Goal: Register for event/course

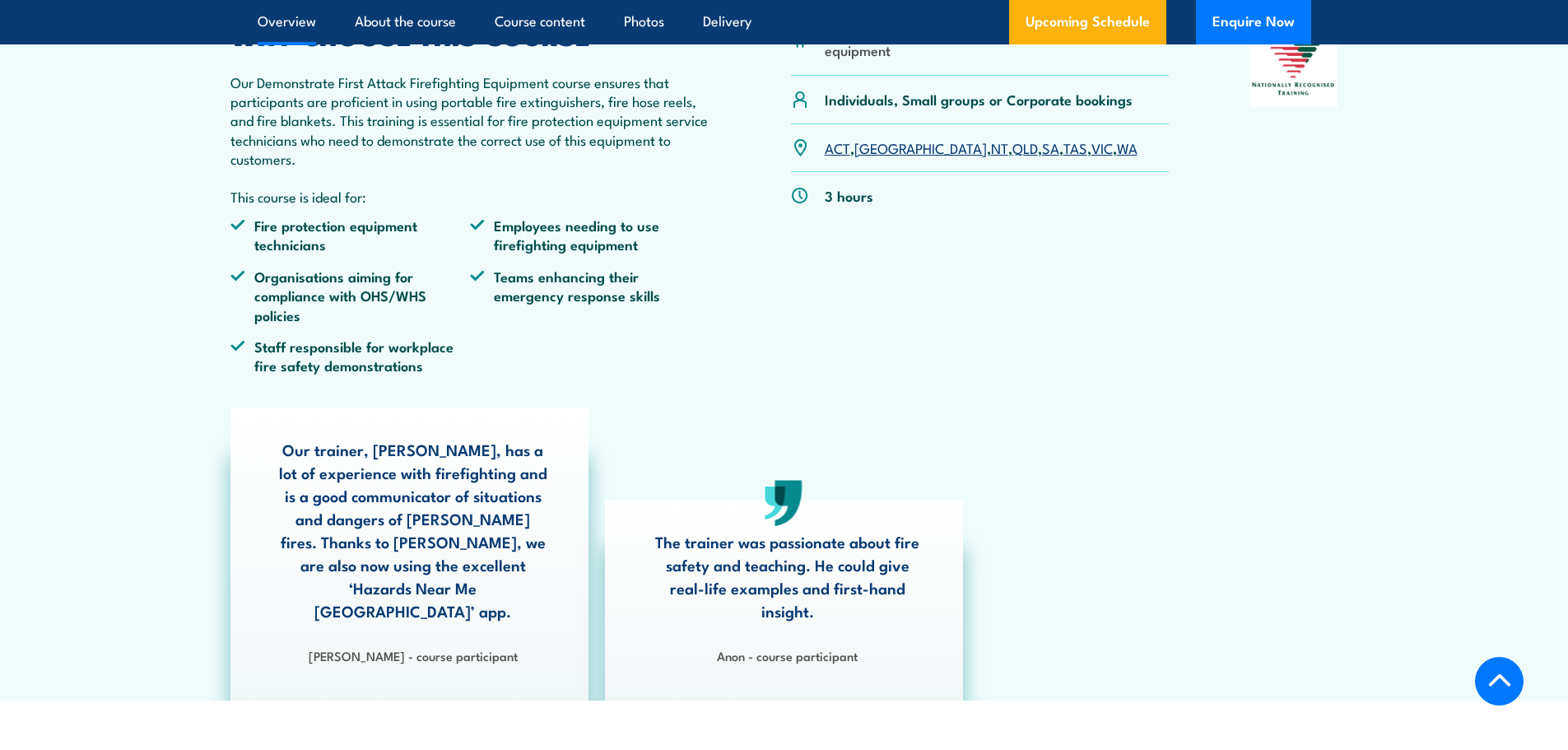
scroll to position [494, 0]
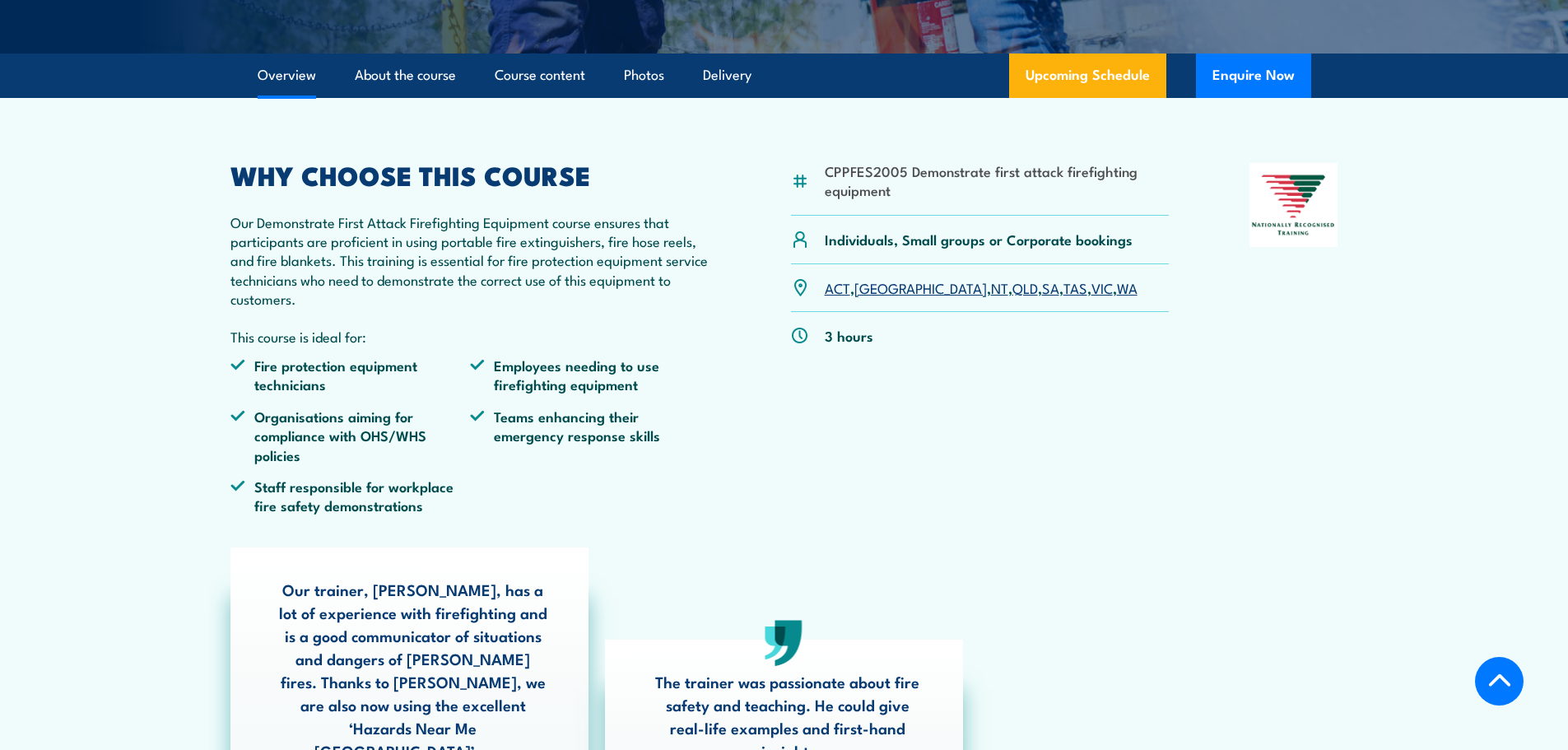
click at [1117, 297] on link "WA" at bounding box center [1127, 288] width 21 height 20
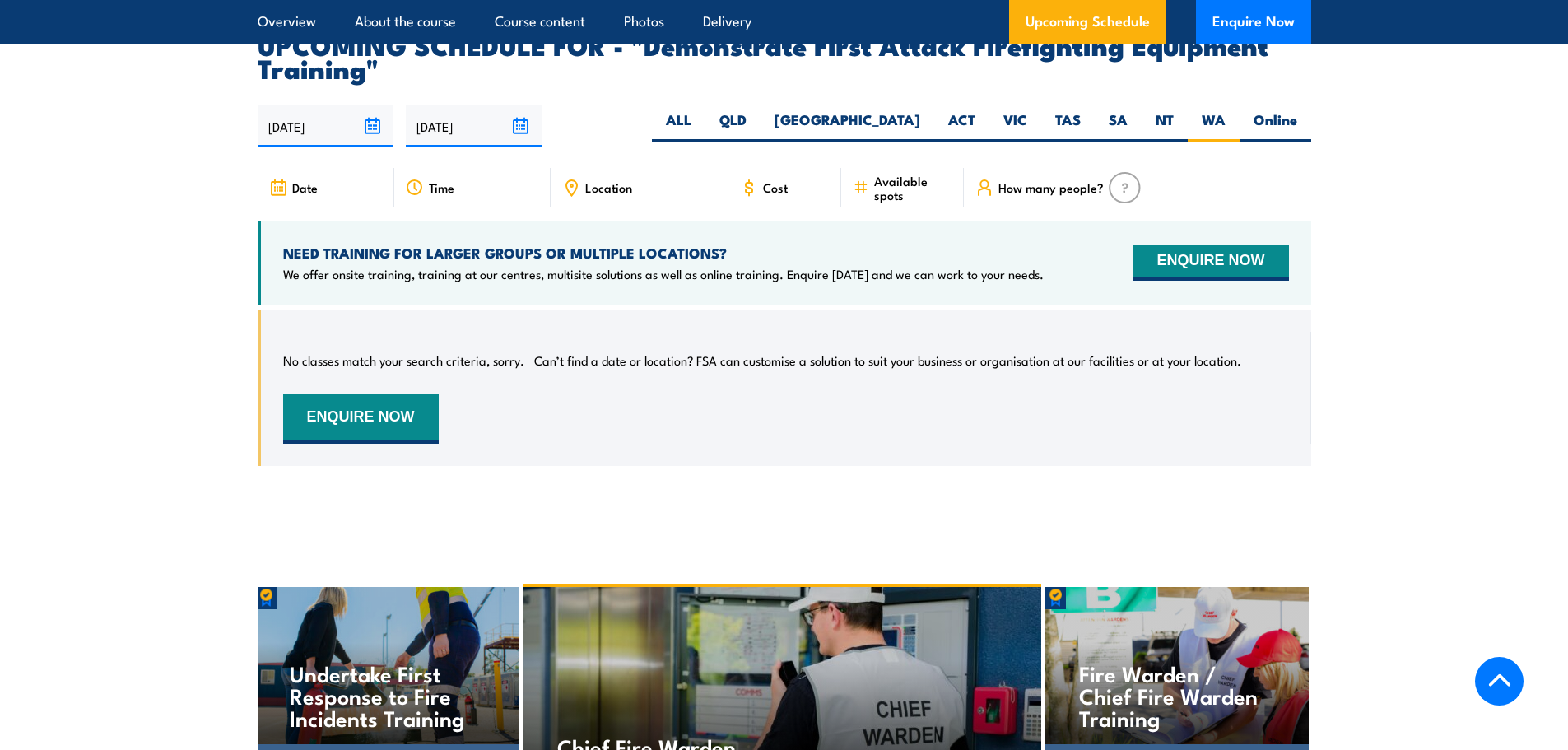
scroll to position [2903, 0]
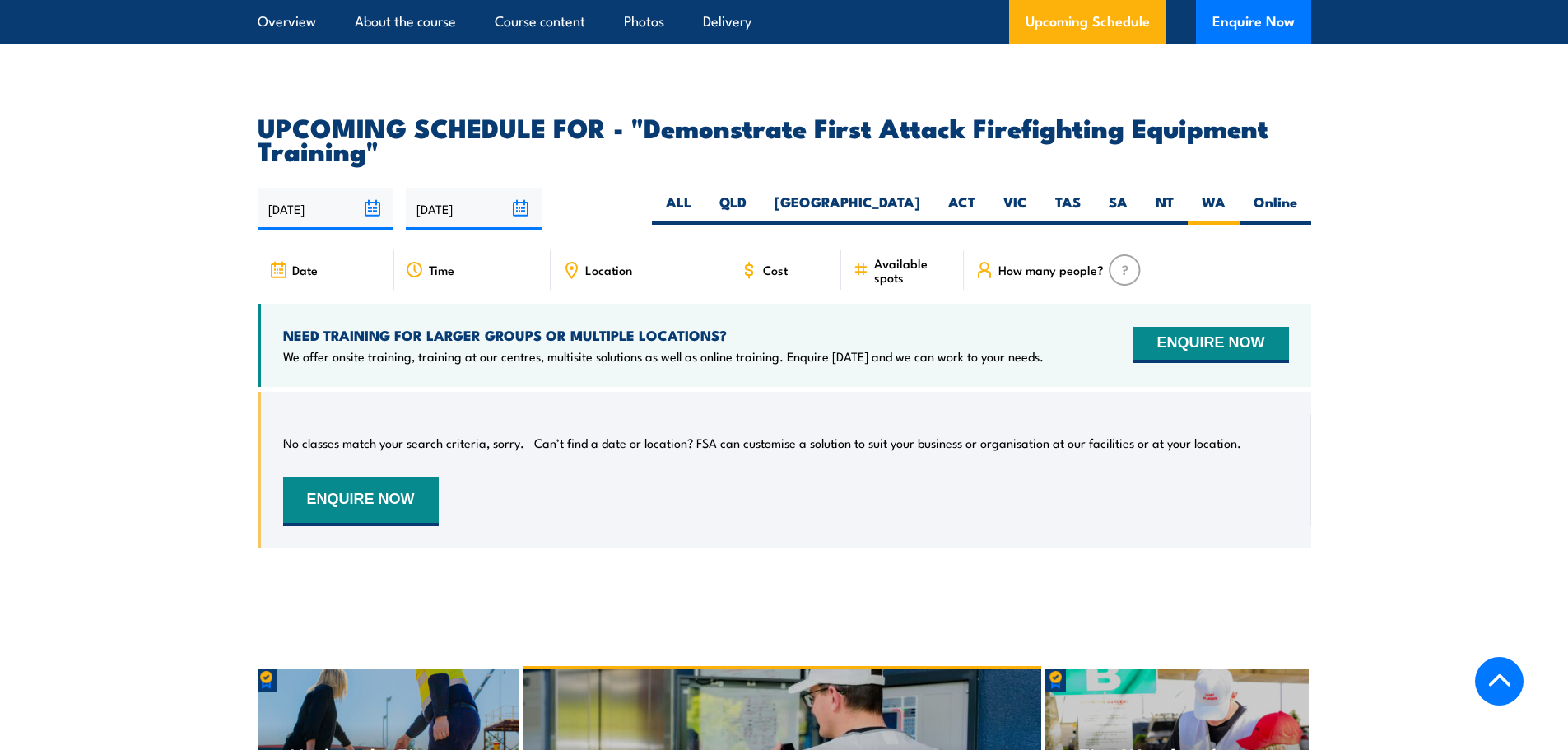
click at [302, 254] on div "Date" at bounding box center [325, 270] width 136 height 39
drag, startPoint x: 308, startPoint y: 243, endPoint x: 1405, endPoint y: 257, distance: 1097.1
click at [311, 262] on span "Date" at bounding box center [305, 269] width 26 height 14
click at [1217, 192] on label "WA" at bounding box center [1214, 208] width 52 height 32
click at [1226, 192] on input "WA" at bounding box center [1231, 197] width 11 height 11
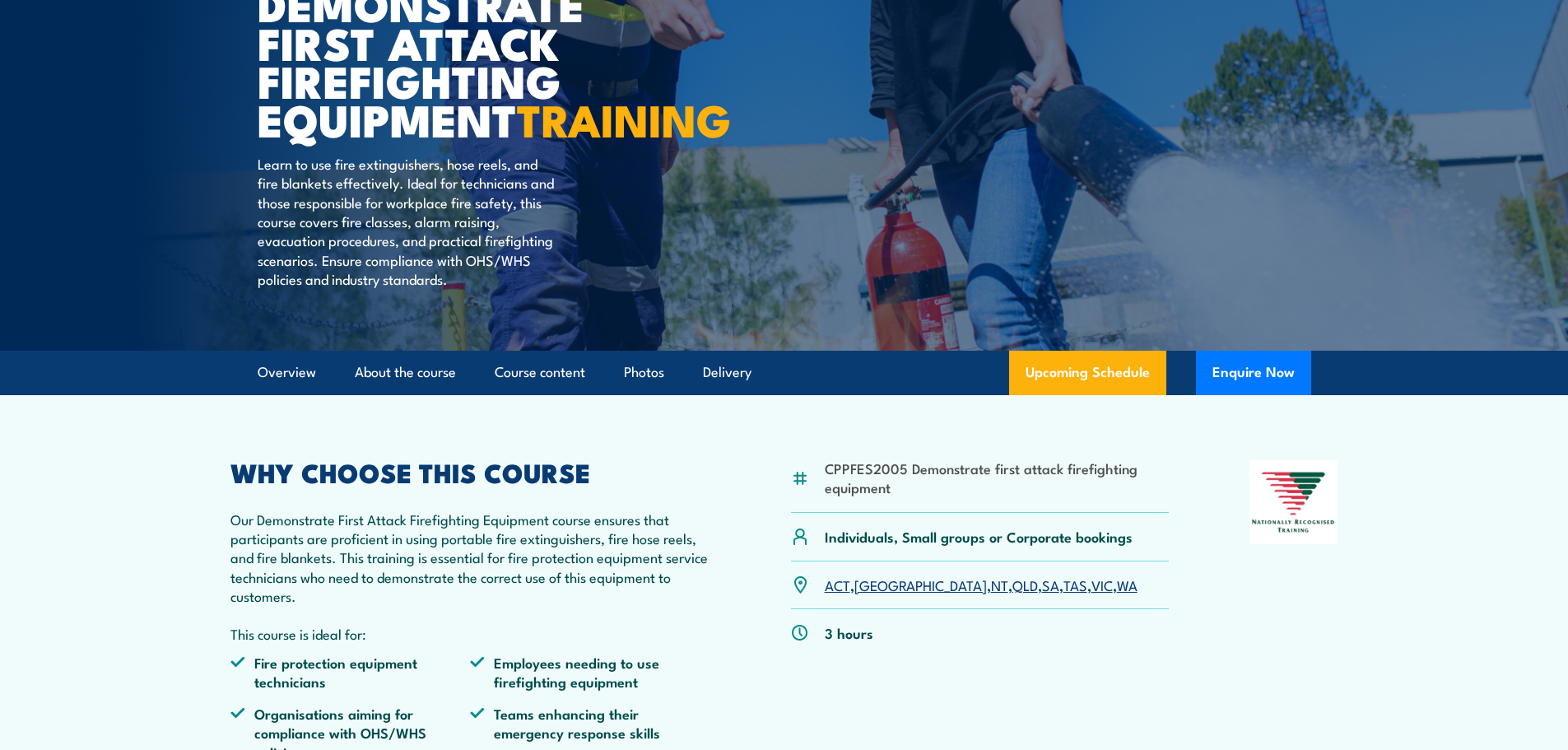
scroll to position [268, 0]
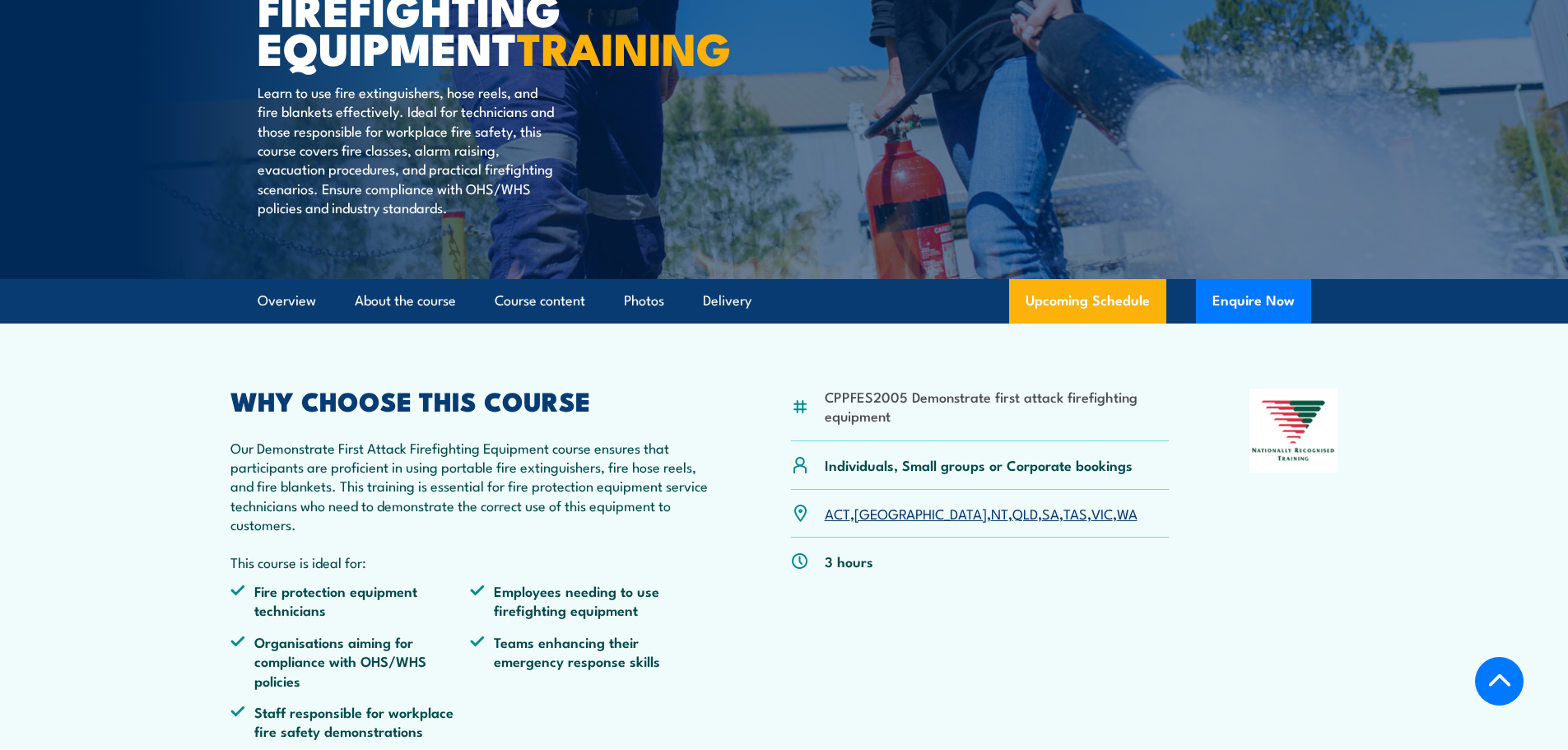
click at [1117, 522] on link "WA" at bounding box center [1127, 512] width 21 height 20
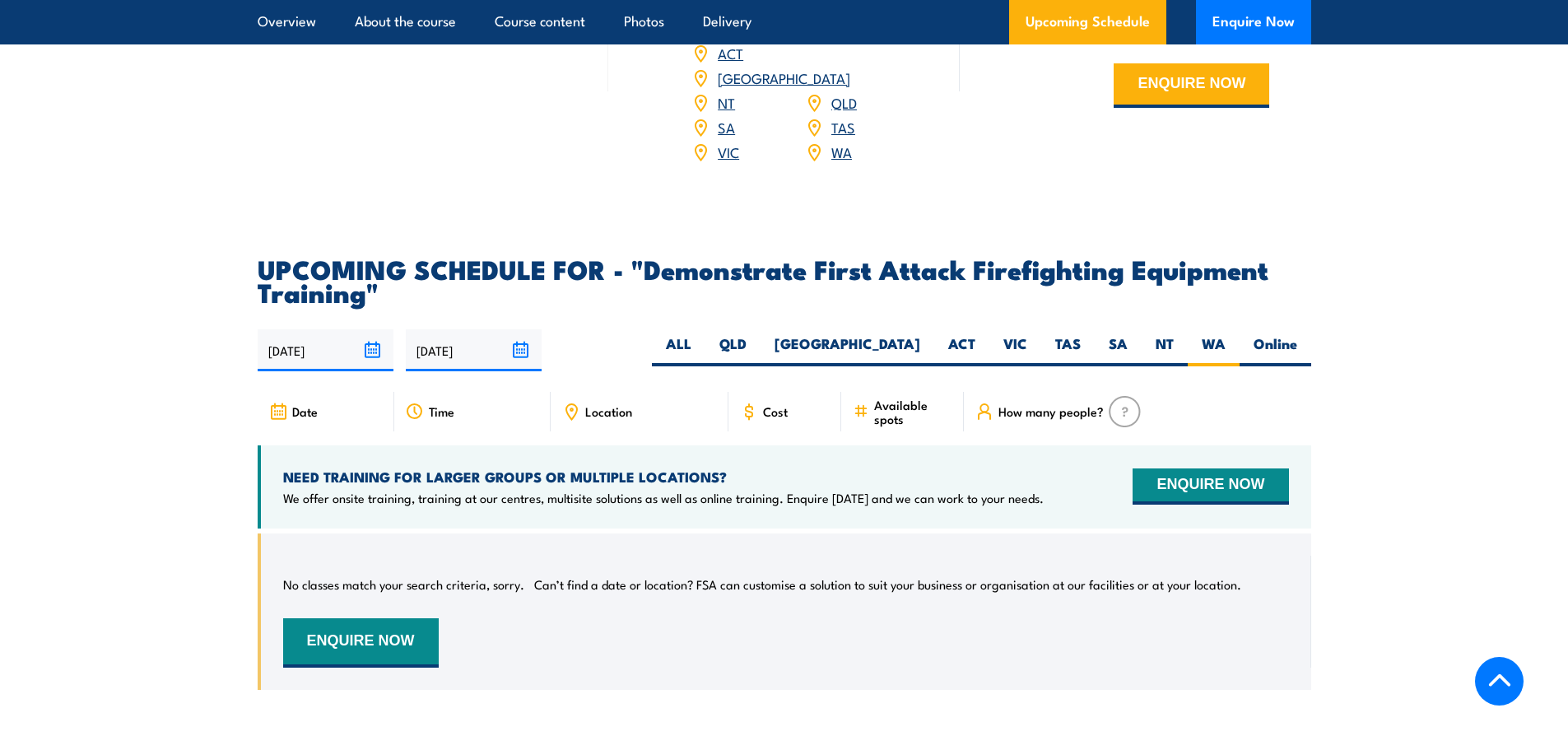
scroll to position [2738, 0]
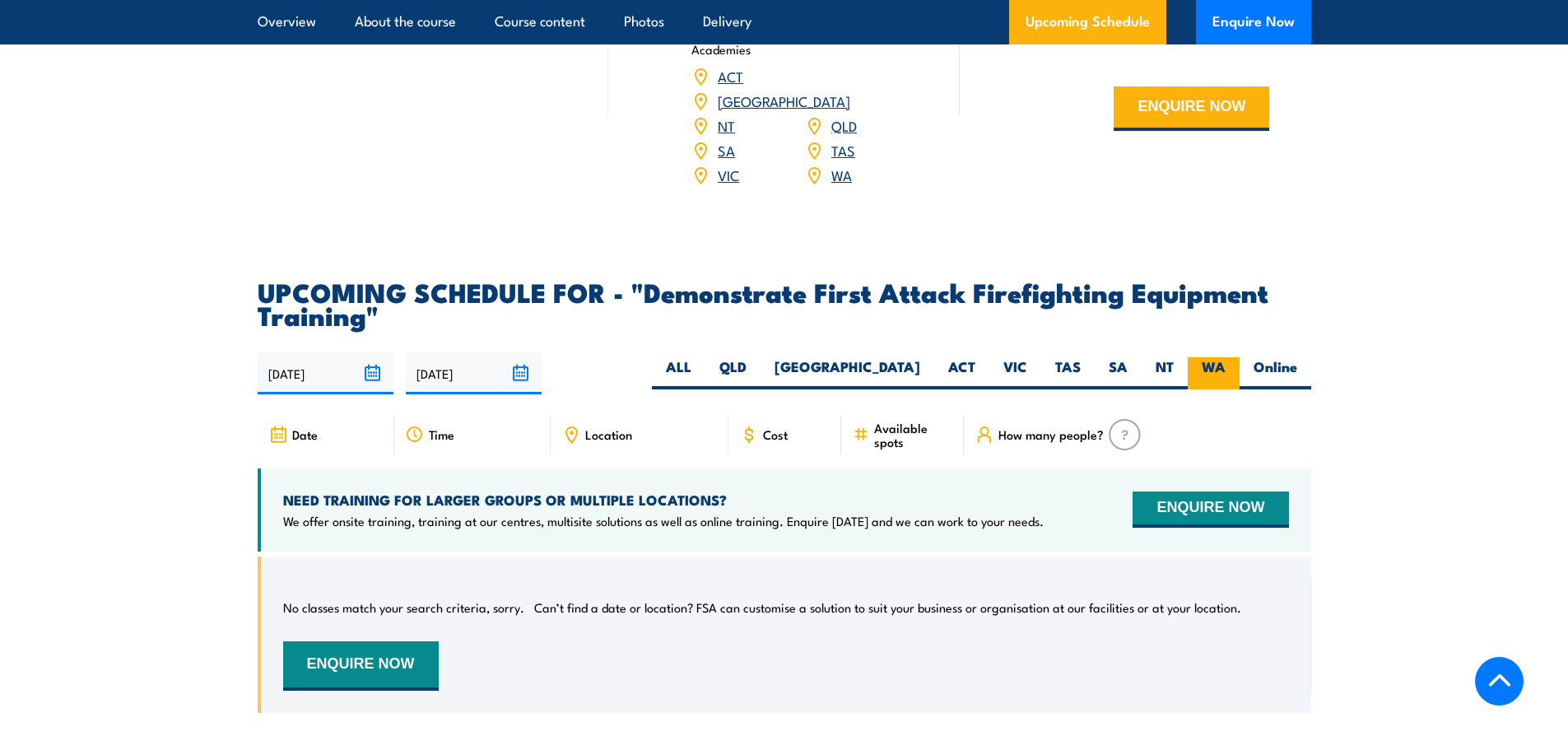
click at [1204, 357] on label "WA" at bounding box center [1214, 373] width 52 height 32
click at [1226, 357] on input "WA" at bounding box center [1231, 362] width 11 height 11
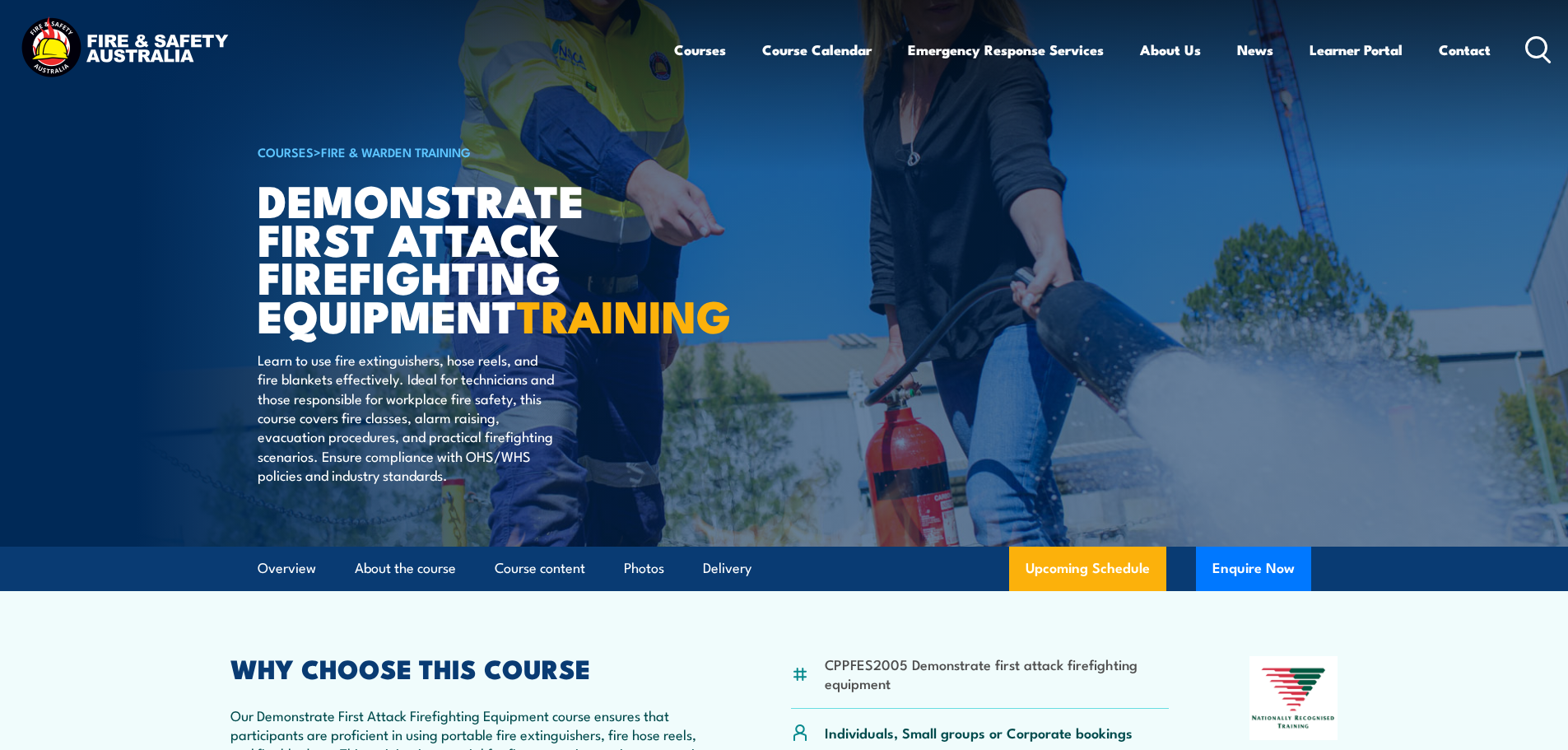
scroll to position [0, 0]
click at [813, 55] on link "Course Calendar" at bounding box center [818, 50] width 110 height 43
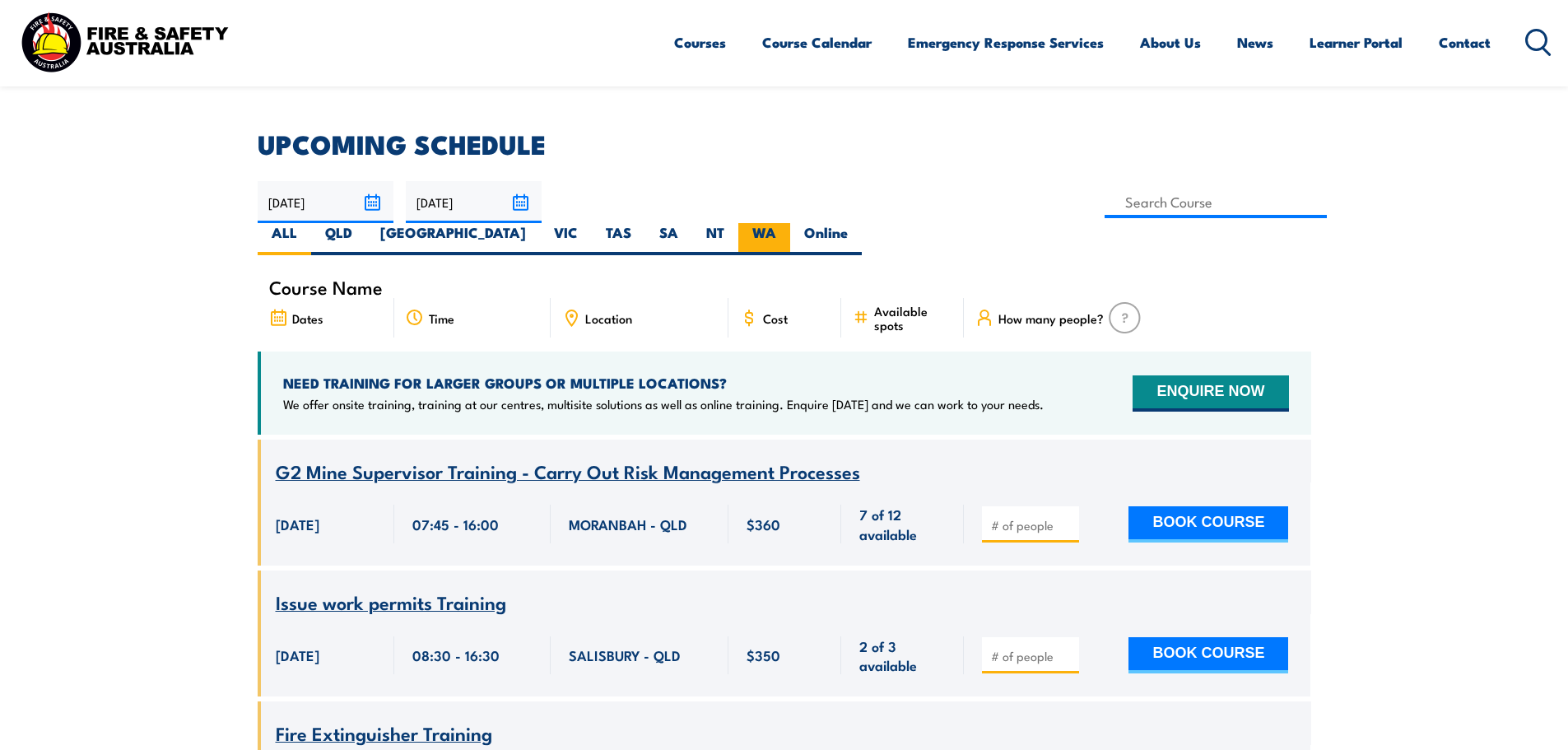
scroll to position [411, 0]
click at [790, 223] on label "WA" at bounding box center [764, 239] width 52 height 32
click at [787, 223] on input "WA" at bounding box center [782, 228] width 11 height 11
radio input "true"
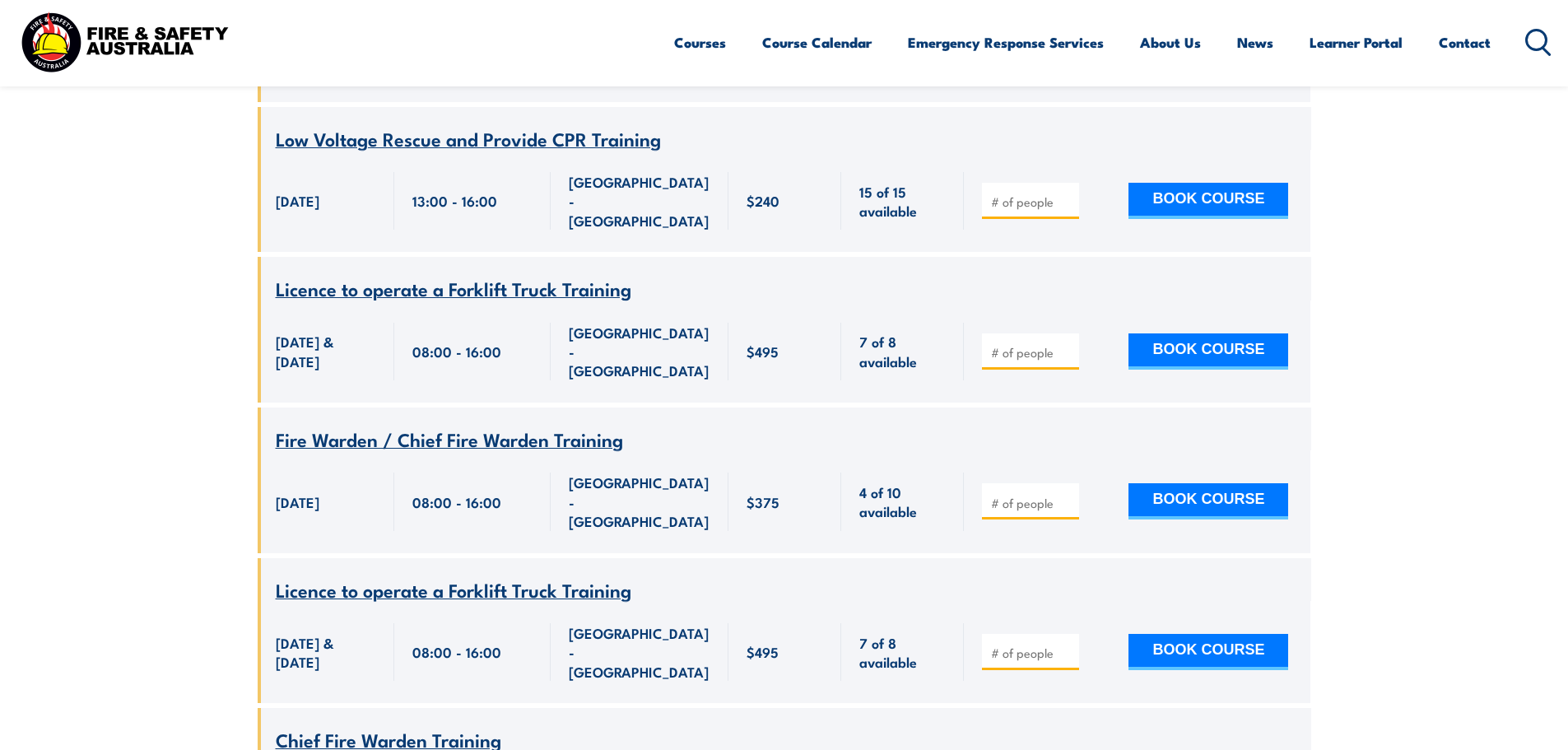
scroll to position [2108, 0]
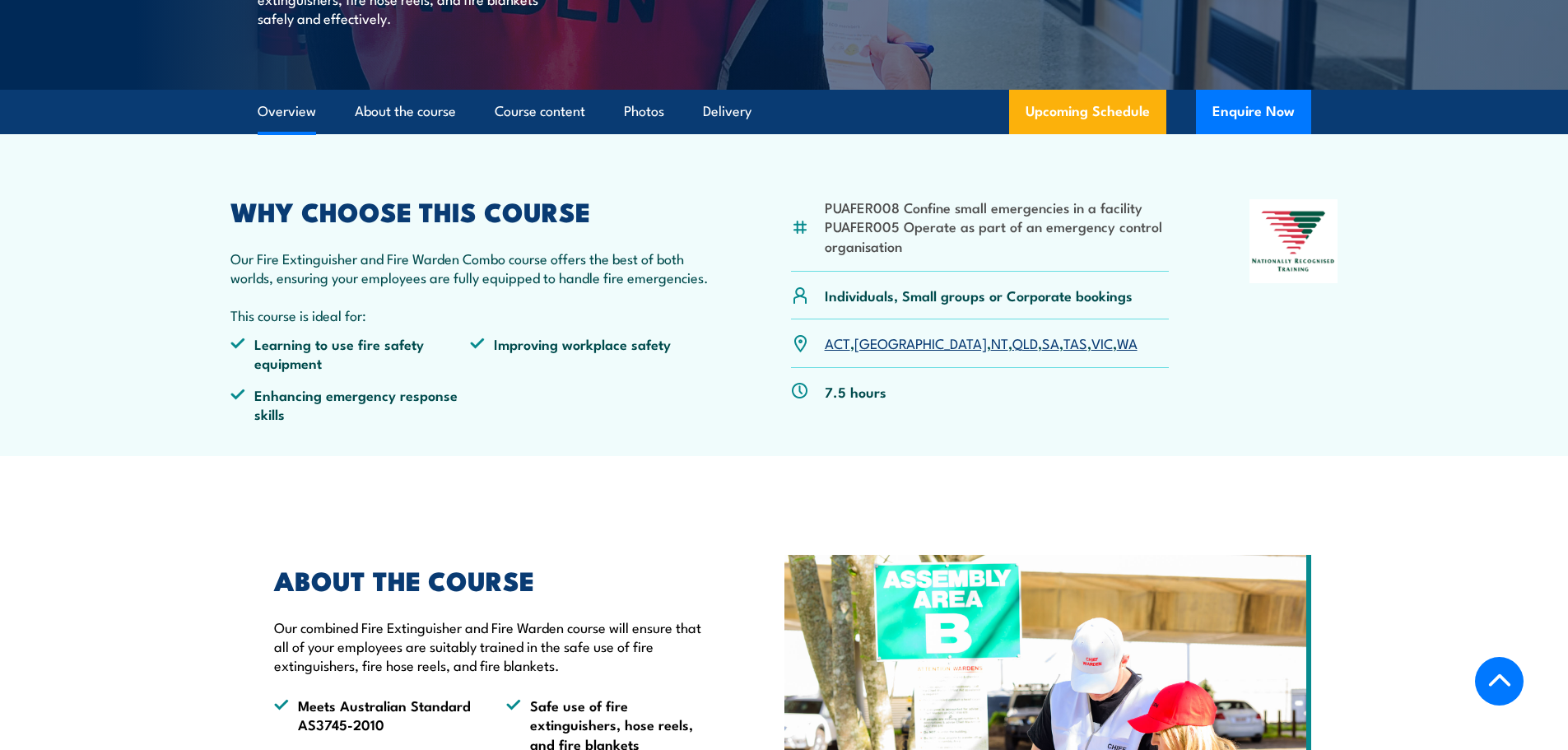
scroll to position [247, 0]
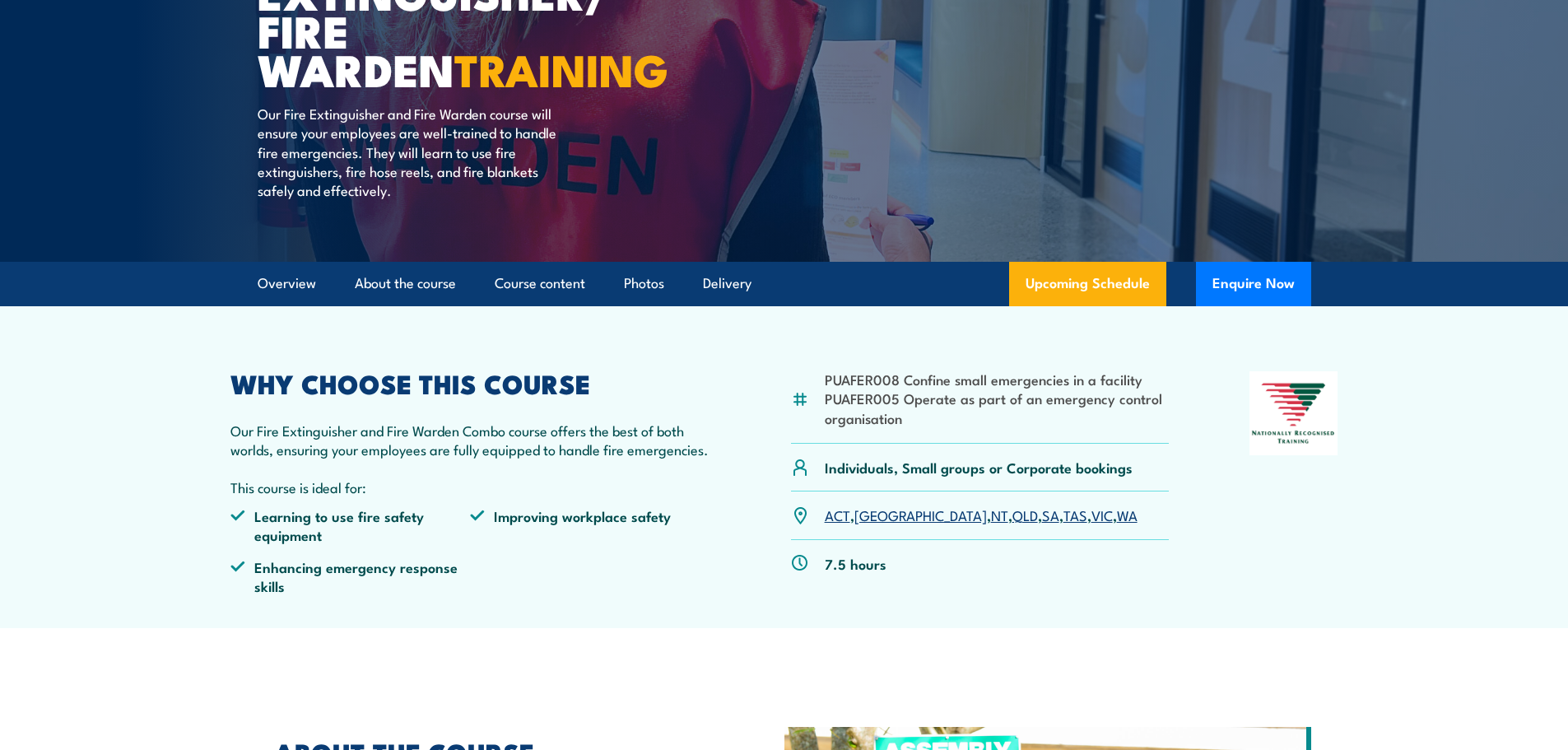
click at [1117, 509] on link "WA" at bounding box center [1127, 514] width 21 height 20
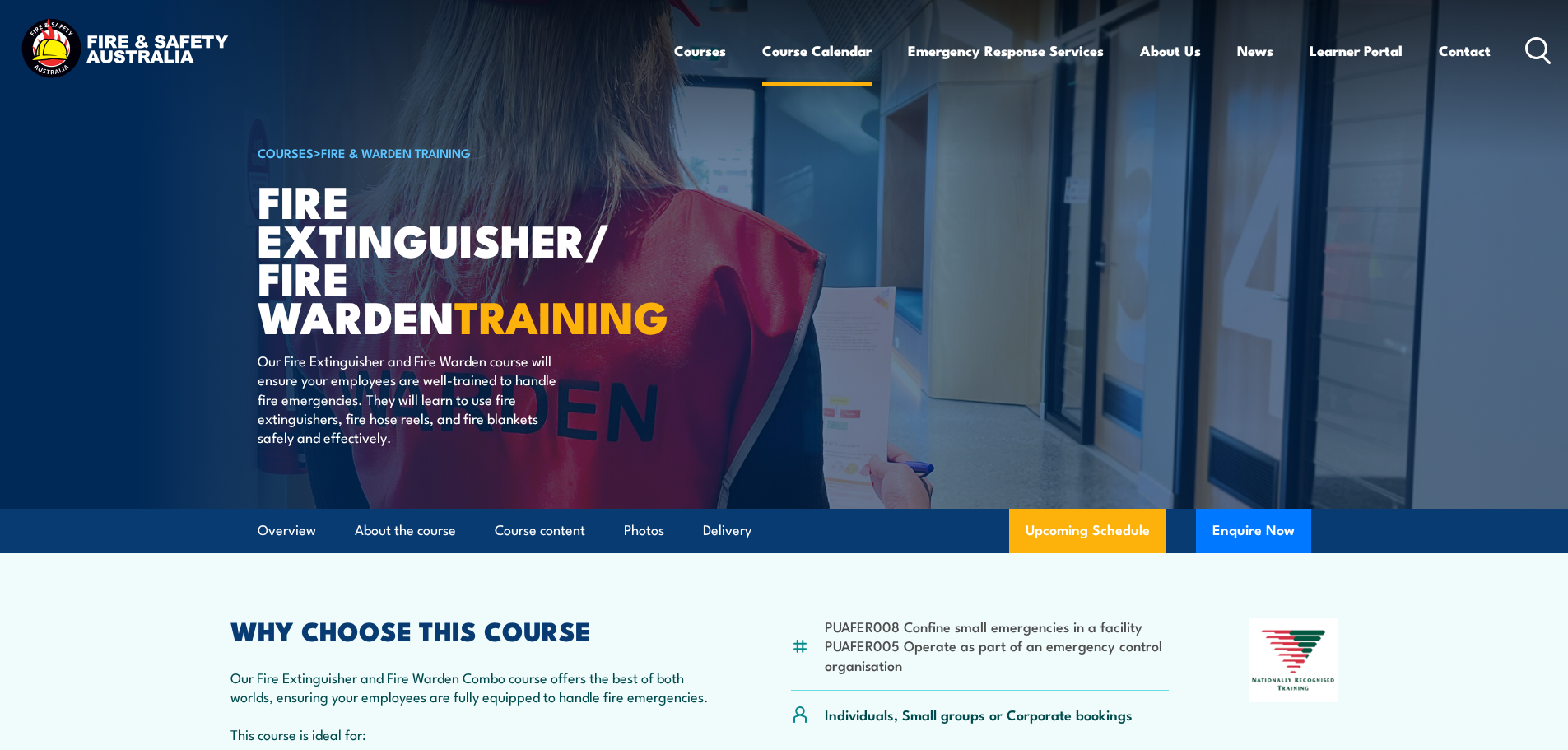
click at [844, 53] on link "Course Calendar" at bounding box center [818, 50] width 110 height 43
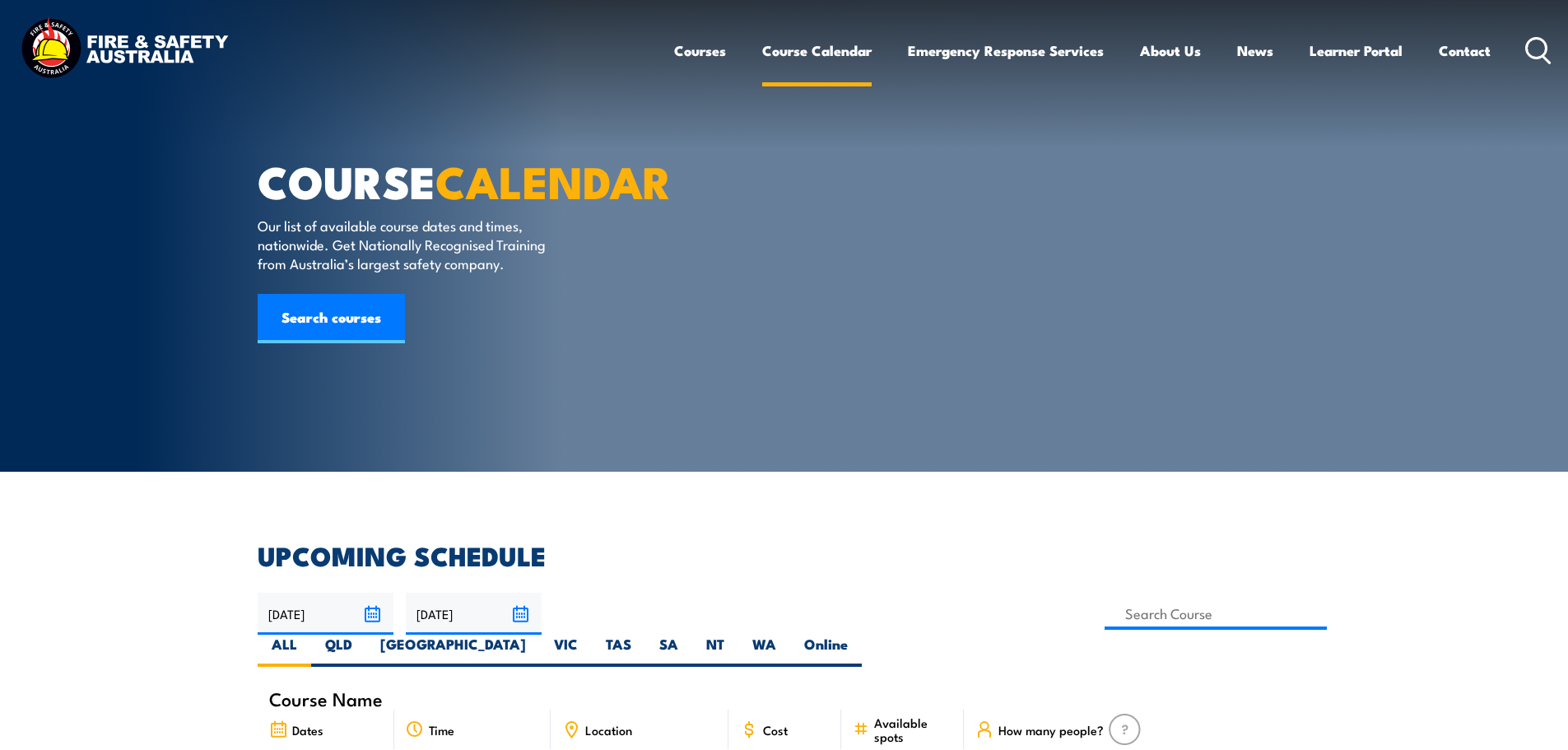
click at [807, 52] on link "Course Calendar" at bounding box center [818, 50] width 110 height 43
click at [794, 48] on link "Course Calendar" at bounding box center [818, 50] width 110 height 43
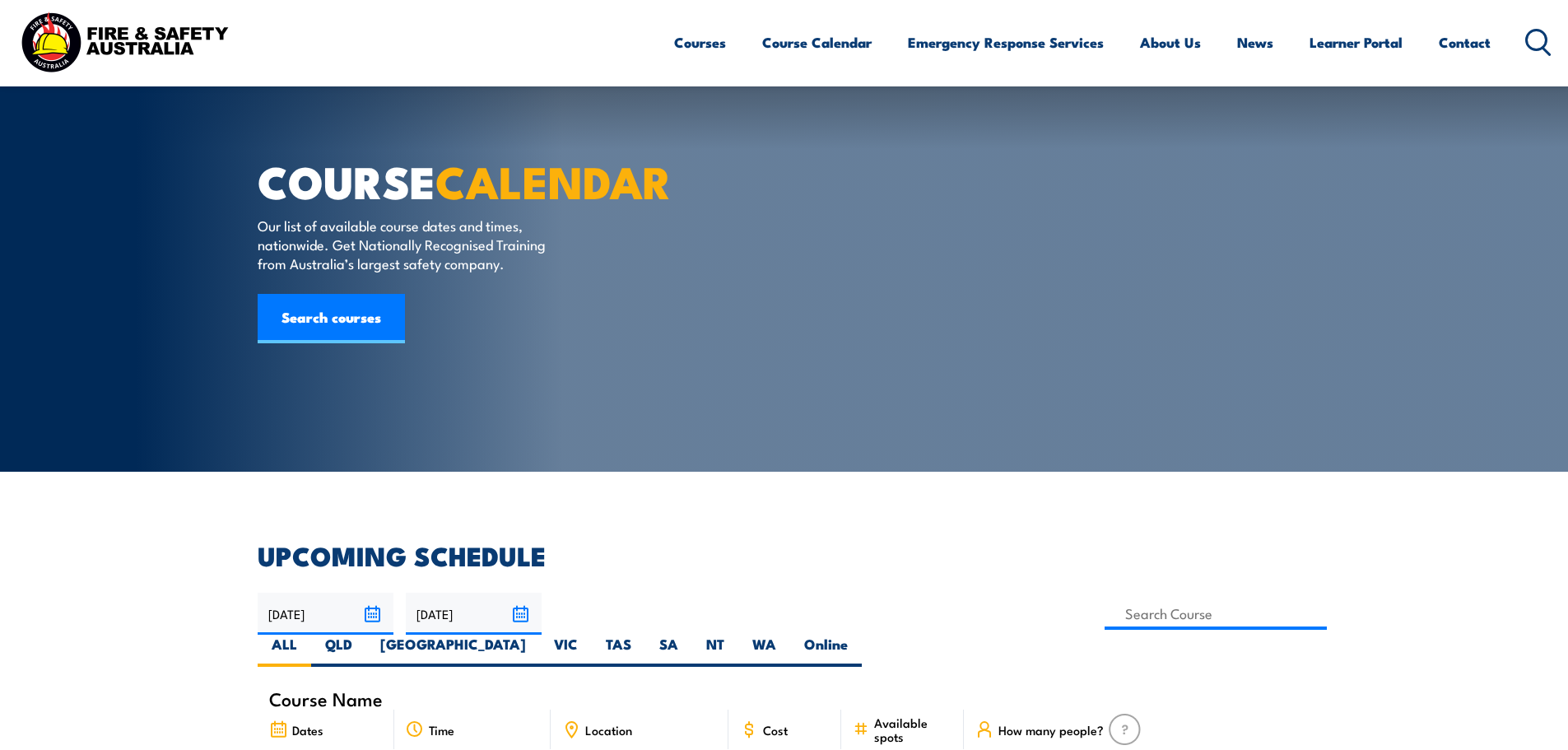
scroll to position [329, 0]
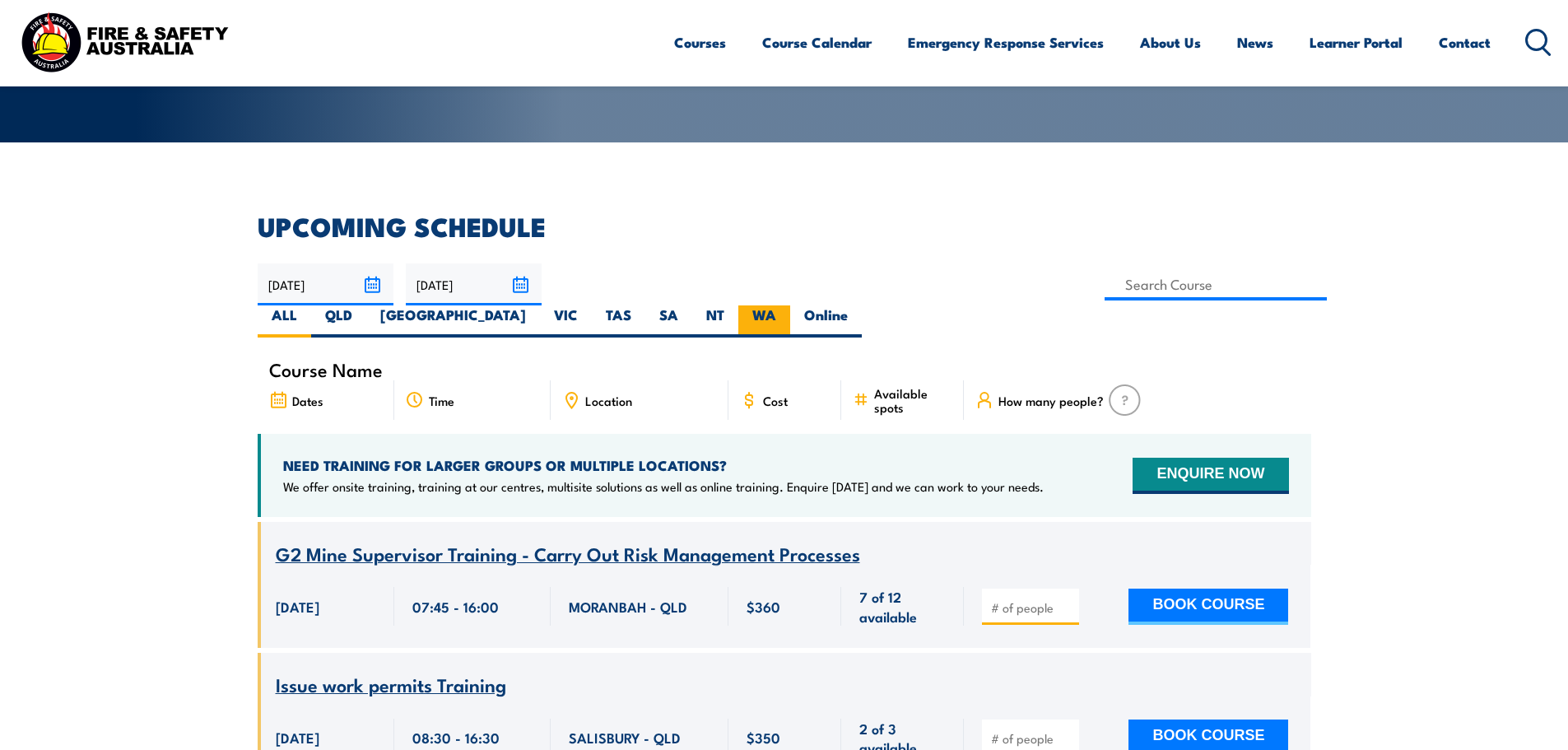
click at [790, 305] on label "WA" at bounding box center [764, 321] width 52 height 32
click at [787, 305] on input "WA" at bounding box center [782, 310] width 11 height 11
radio input "true"
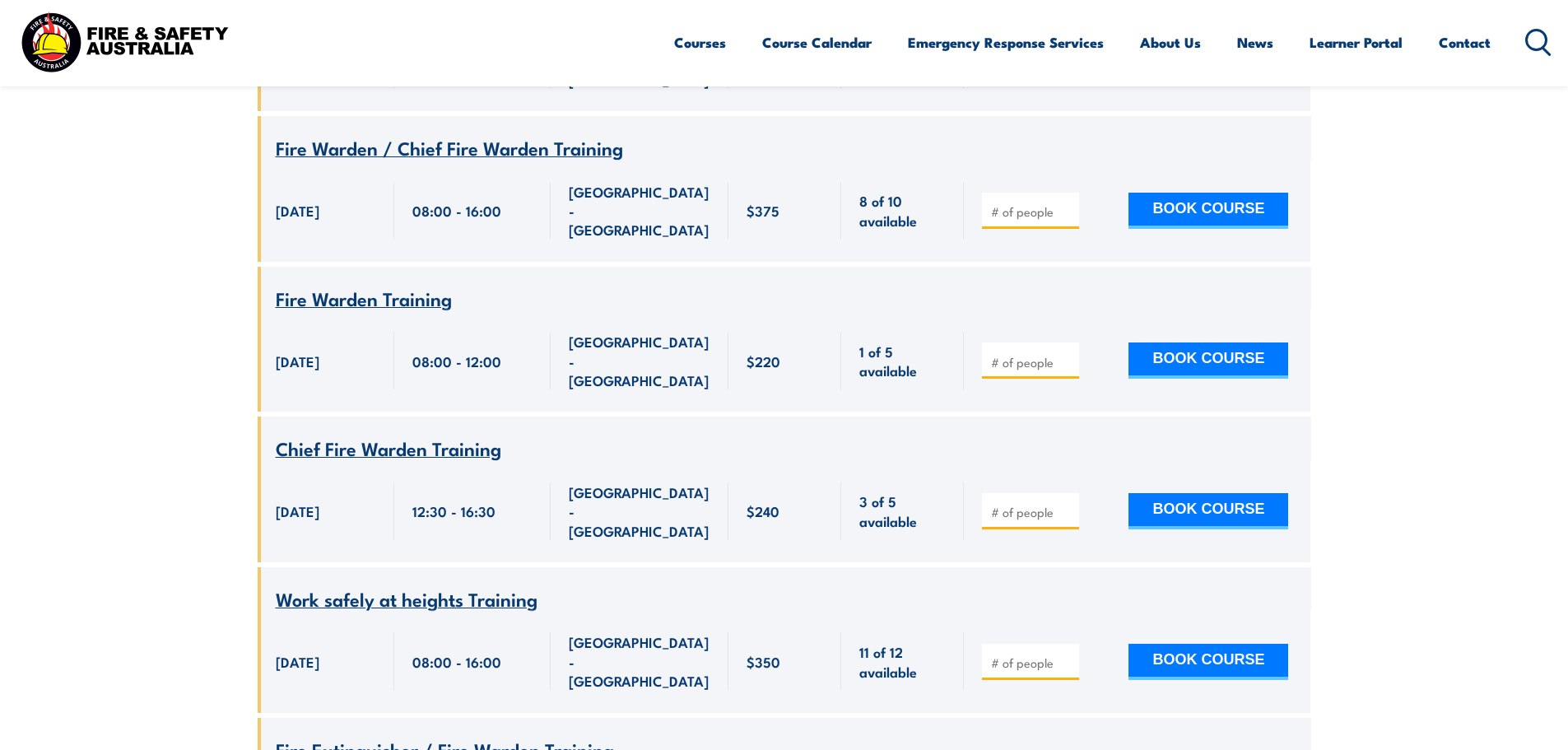
scroll to position [3919, 0]
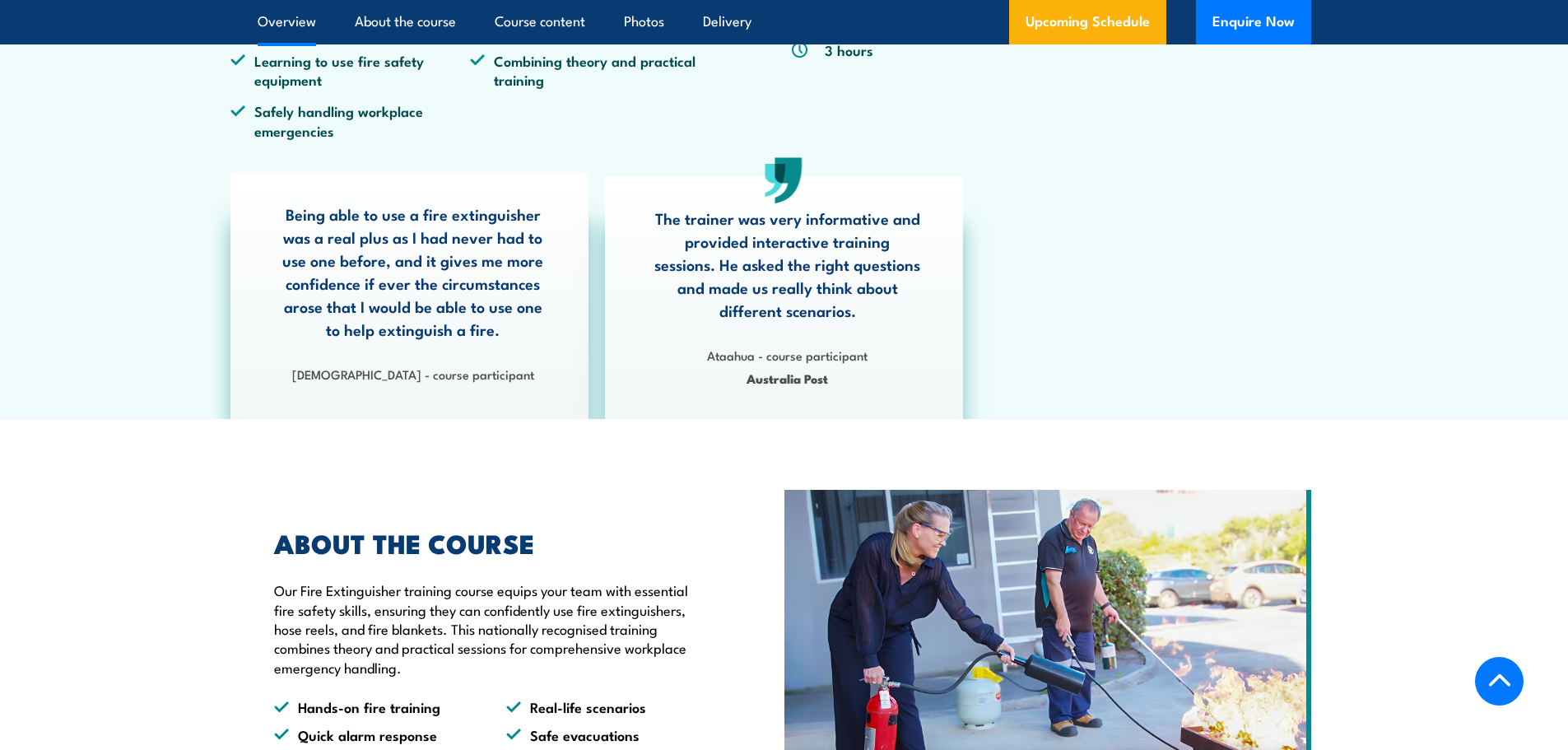
scroll to position [576, 0]
